Goal: Transaction & Acquisition: Purchase product/service

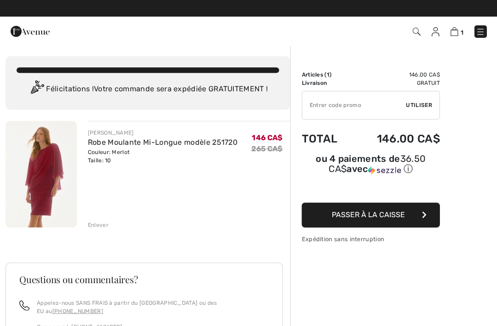
click at [49, 174] on img at bounding box center [41, 174] width 71 height 106
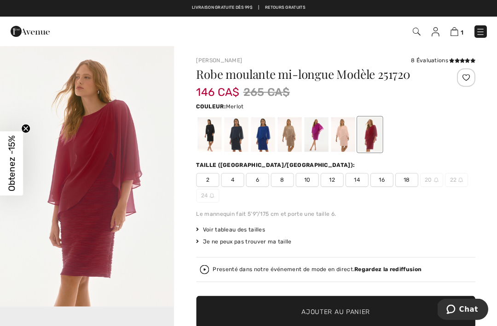
click at [99, 205] on img "1 / 1" at bounding box center [87, 175] width 174 height 261
click at [455, 29] on img at bounding box center [454, 31] width 8 height 9
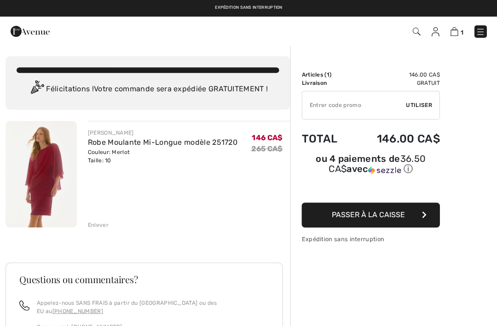
click at [93, 222] on div "Enlever" at bounding box center [98, 225] width 21 height 8
